Goal: Task Accomplishment & Management: Complete application form

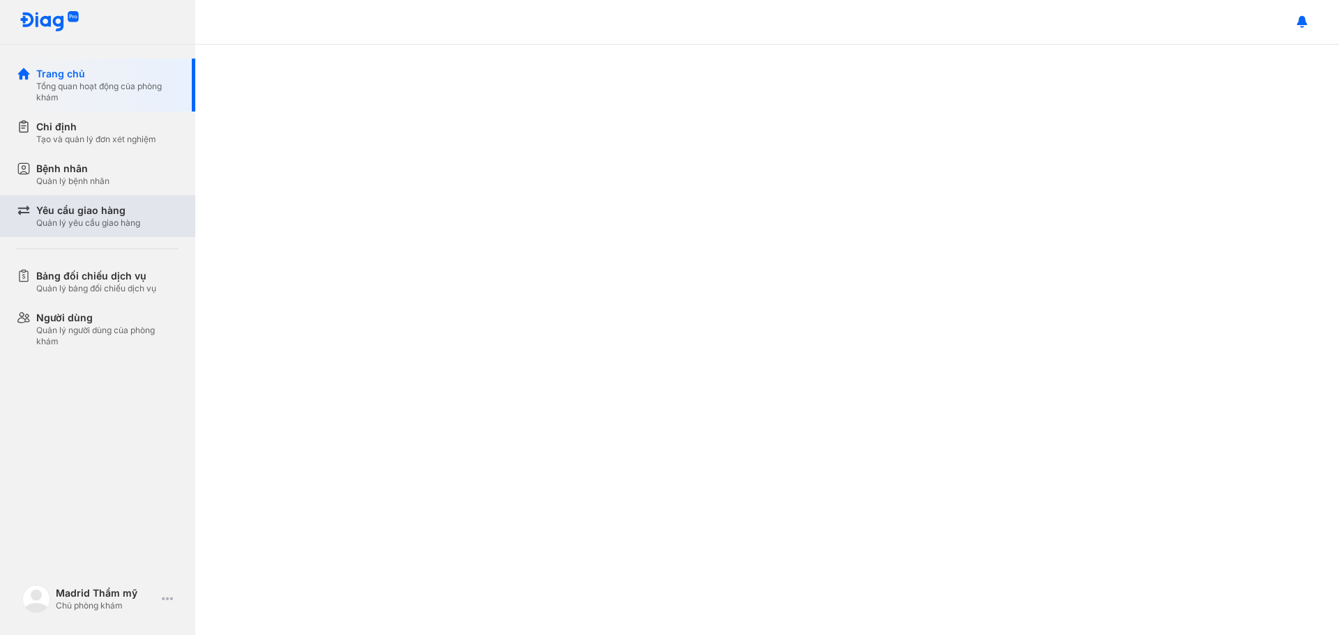
click at [96, 229] on div "Yêu cầu giao hàng Quản lý yêu cầu giao hàng" at bounding box center [106, 216] width 179 height 42
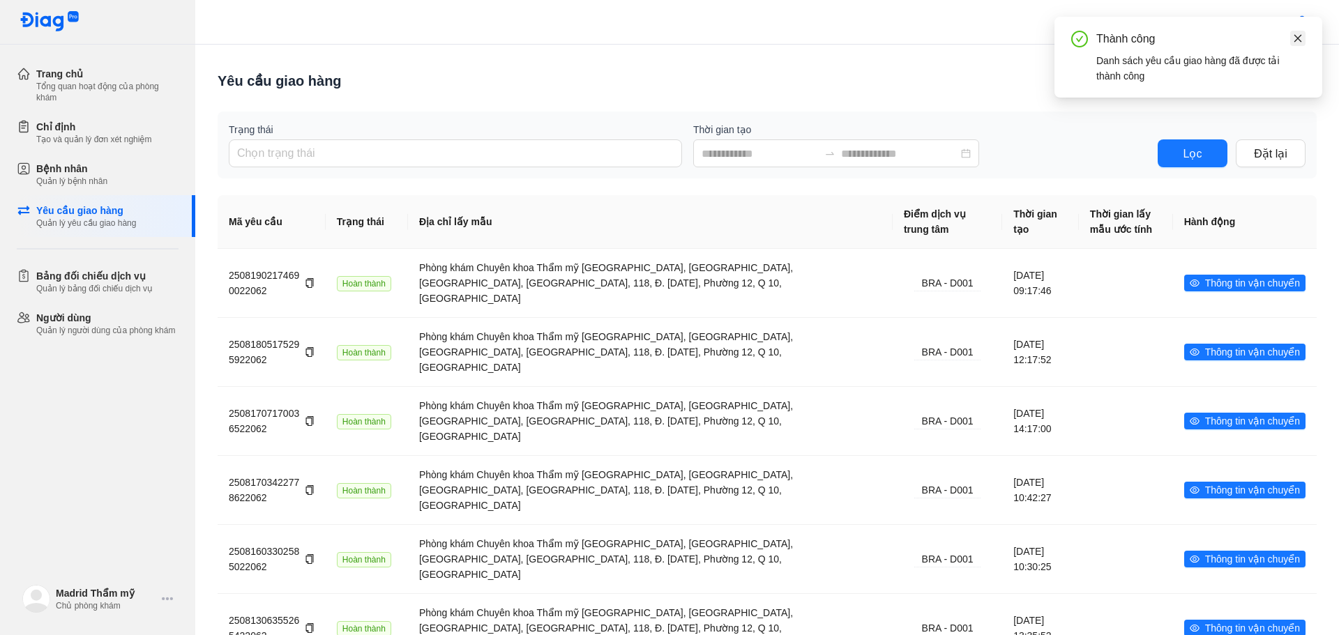
click at [1301, 35] on icon "close" at bounding box center [1298, 38] width 8 height 8
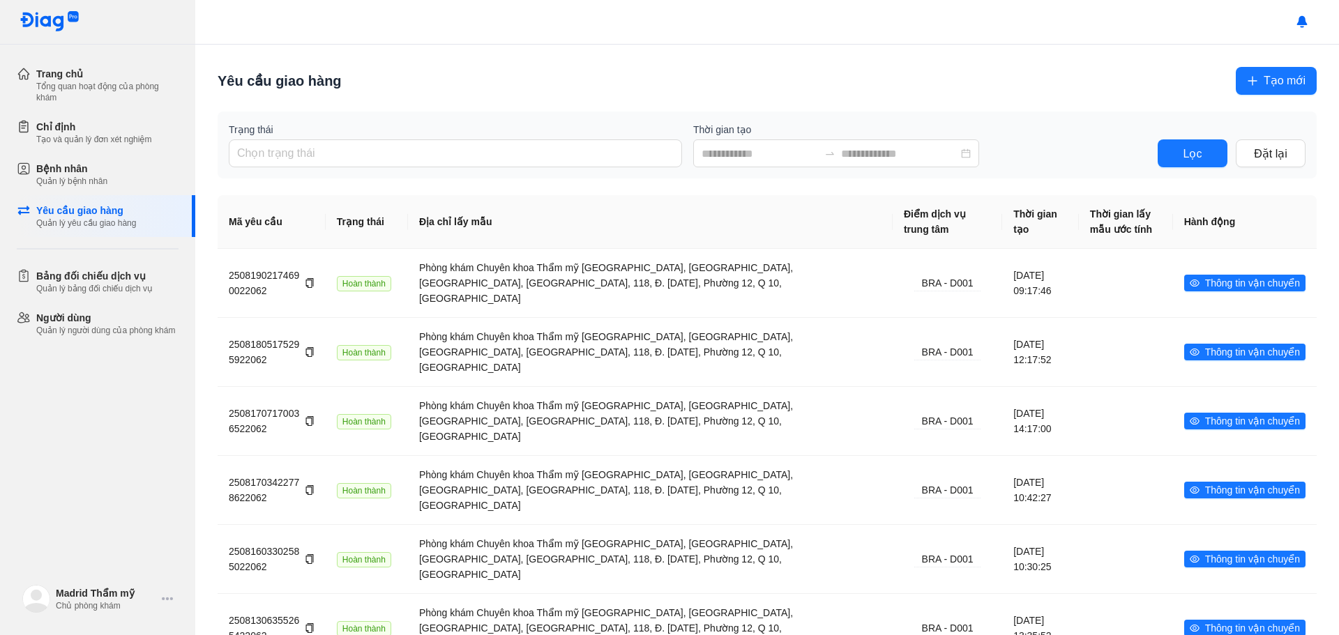
click at [1283, 81] on span "Tạo mới" at bounding box center [1285, 80] width 42 height 17
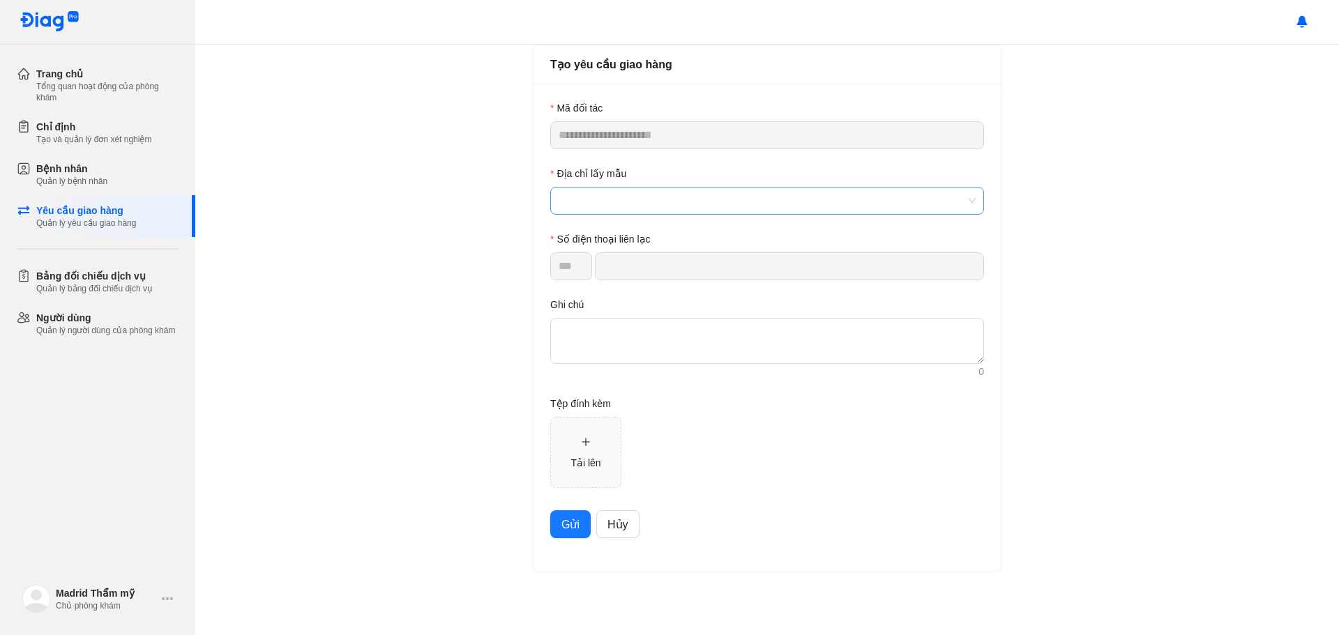
click at [635, 205] on span at bounding box center [767, 201] width 417 height 27
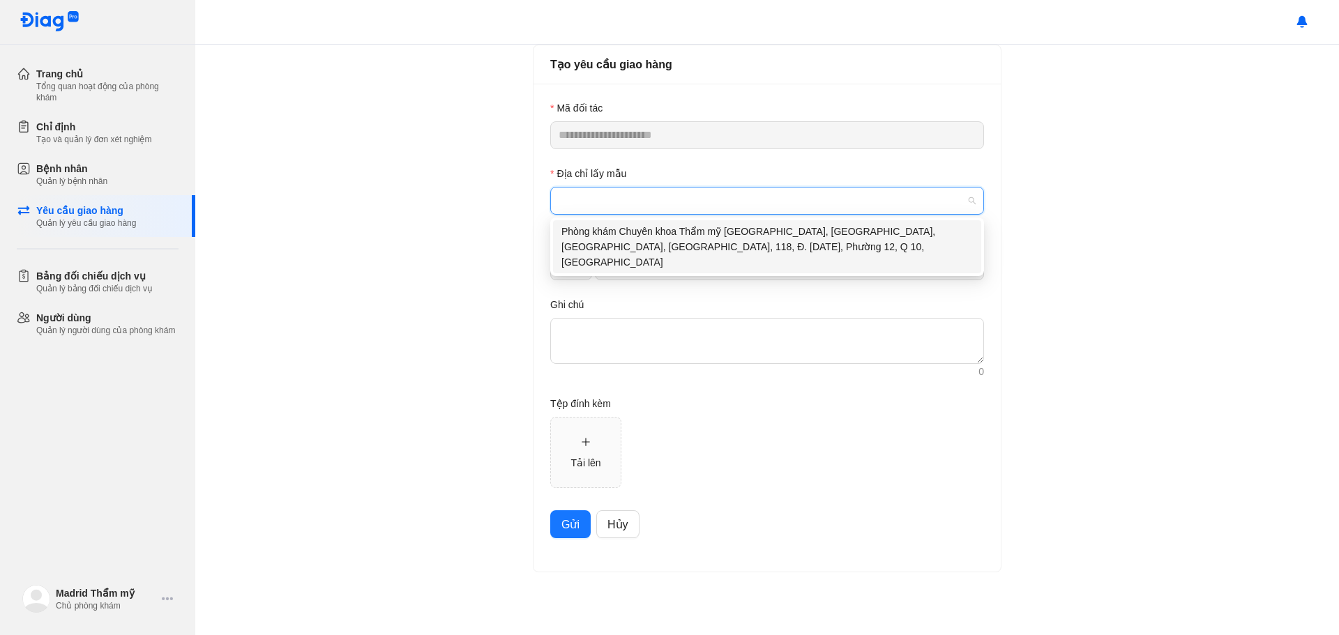
click at [640, 247] on div "Phòng khám Chuyên khoa Thẩm mỹ [GEOGRAPHIC_DATA], [GEOGRAPHIC_DATA], [GEOGRAPHI…" at bounding box center [766, 247] width 411 height 46
type input "**********"
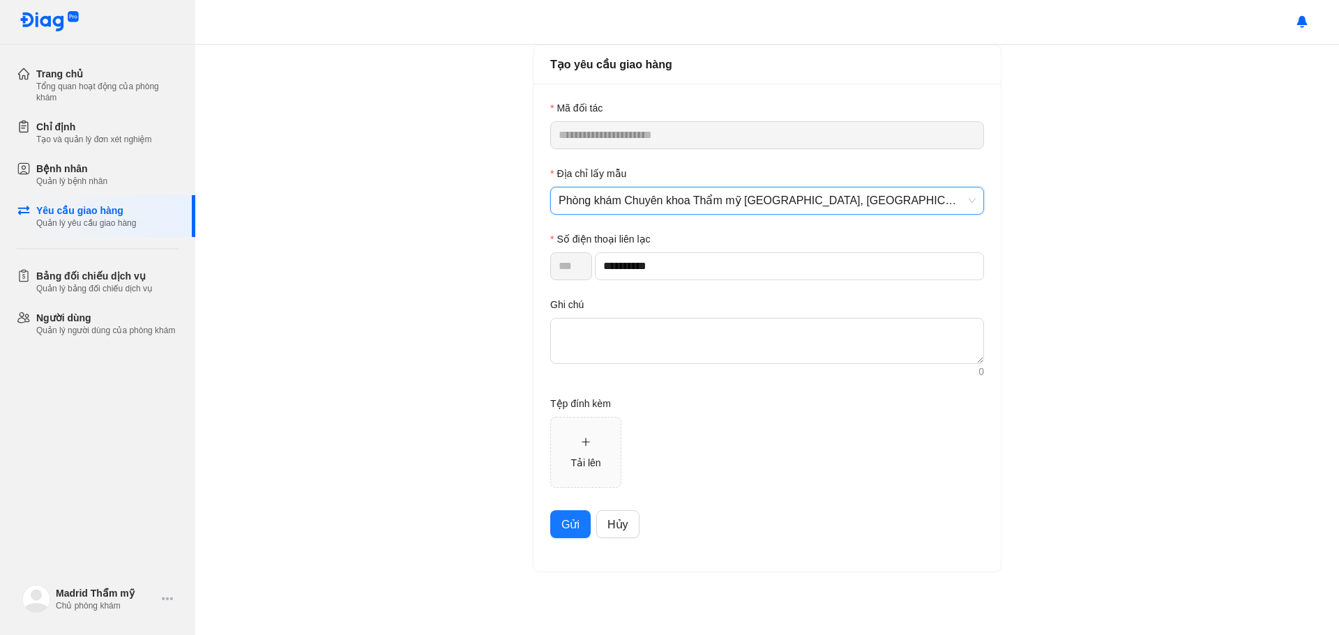
click at [566, 523] on span "Gửi" at bounding box center [570, 524] width 18 height 17
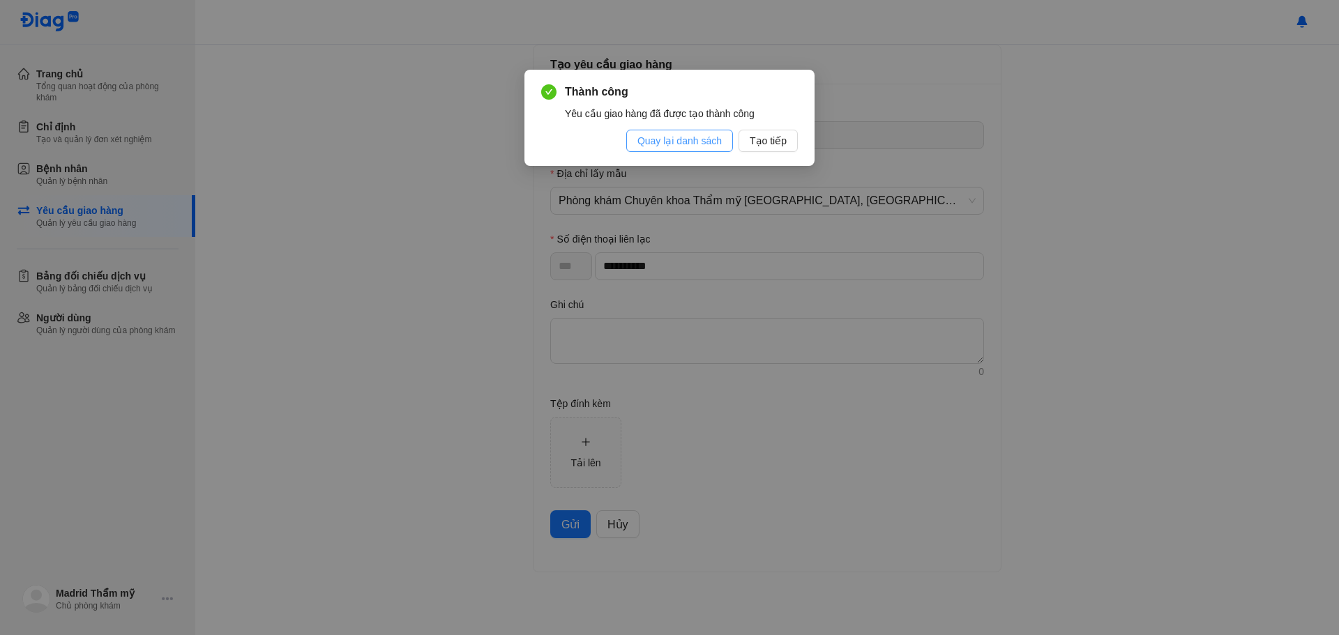
click at [711, 144] on span "Quay lại danh sách" at bounding box center [679, 140] width 84 height 15
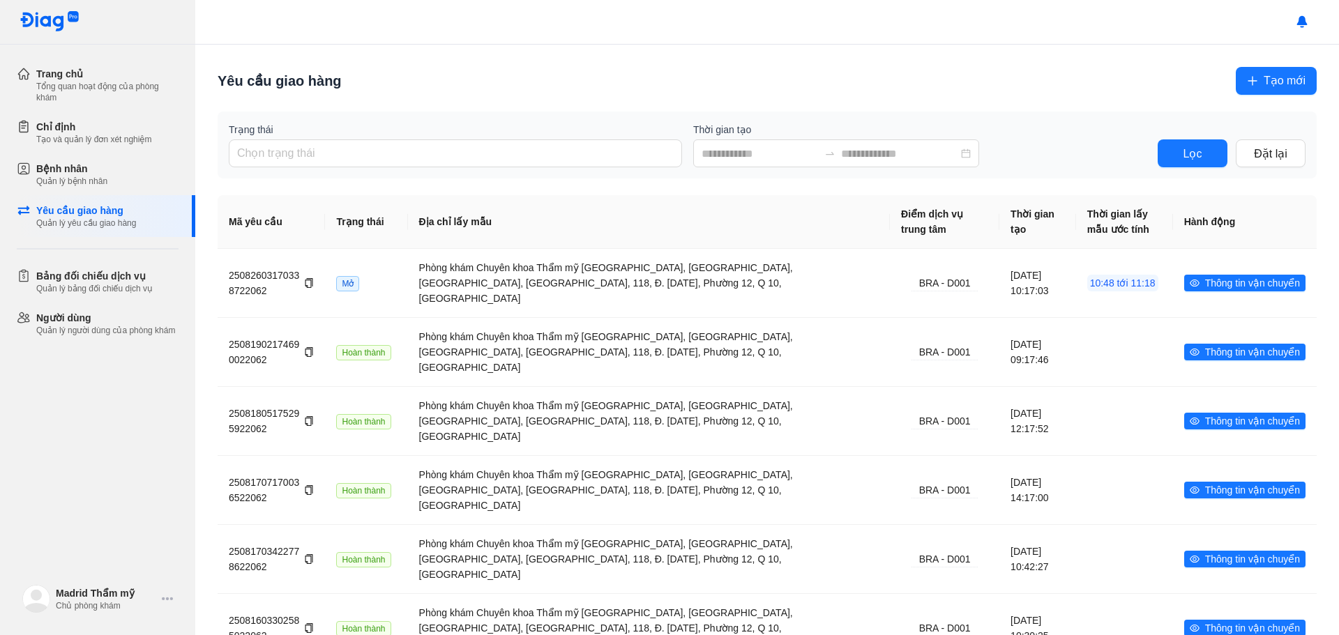
click at [71, 379] on div "Trang chủ Tổng quan hoạt động của phòng khám Chỉ định Tạo và quản lý đơn xét ng…" at bounding box center [97, 317] width 195 height 635
